Goal: Register for event/course

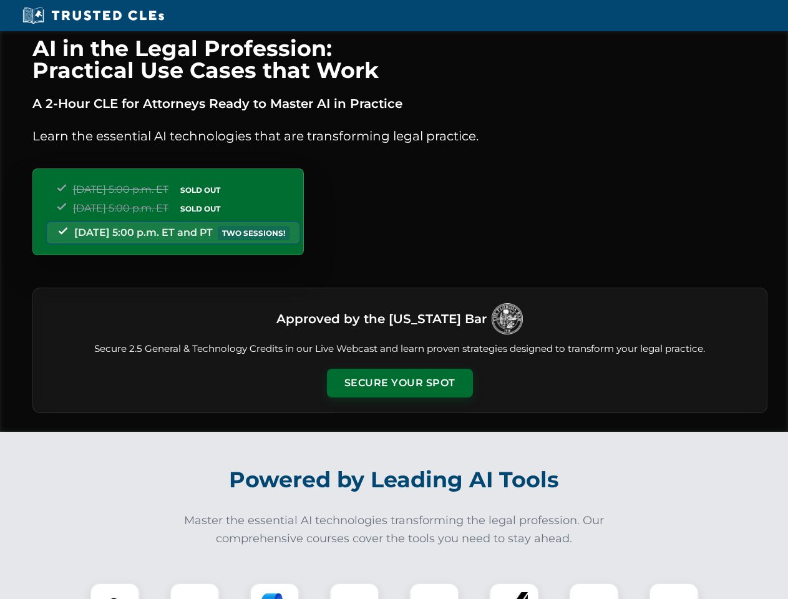
click at [399, 383] on button "Secure Your Spot" at bounding box center [400, 383] width 146 height 29
click at [115, 591] on img at bounding box center [115, 608] width 36 height 36
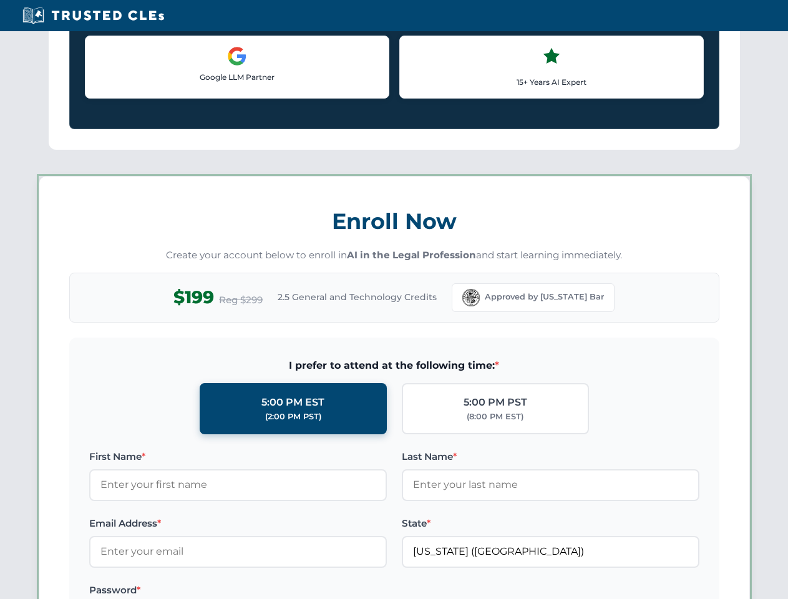
click at [275, 591] on label "Password *" at bounding box center [238, 590] width 298 height 15
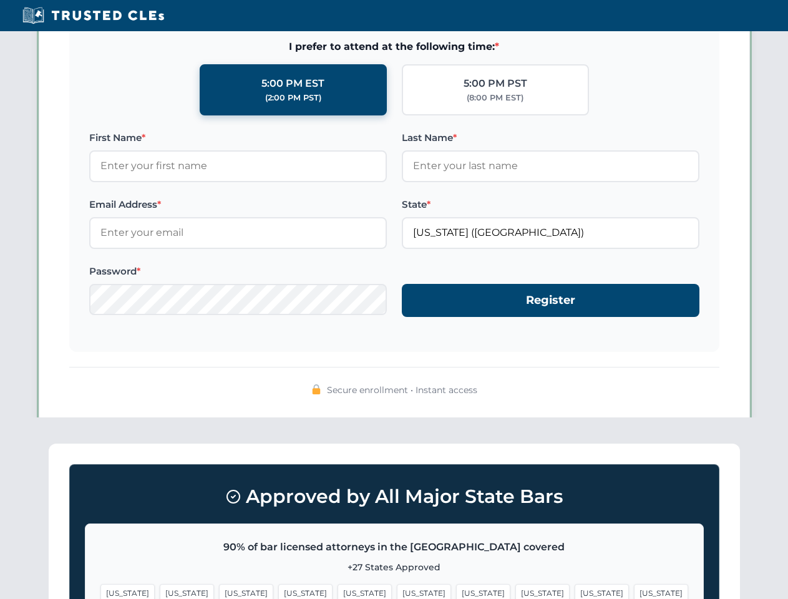
click at [575, 591] on span "[US_STATE]" at bounding box center [602, 593] width 54 height 18
